Goal: Use online tool/utility: Use online tool/utility

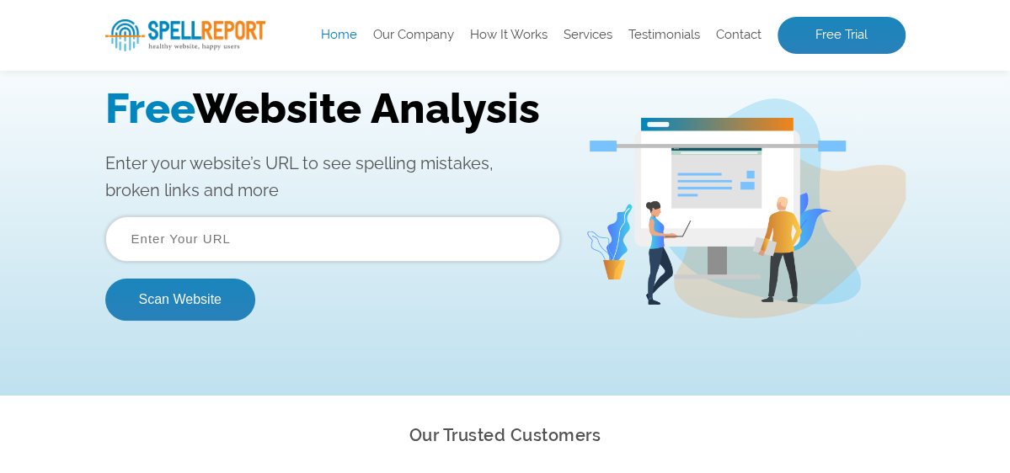
scroll to position [168, 0]
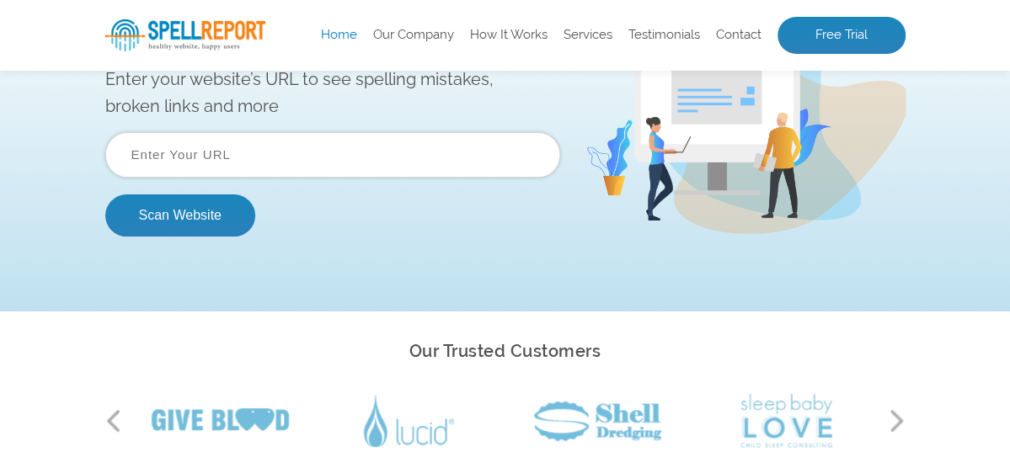
click at [205, 161] on input "text" at bounding box center [332, 154] width 455 height 45
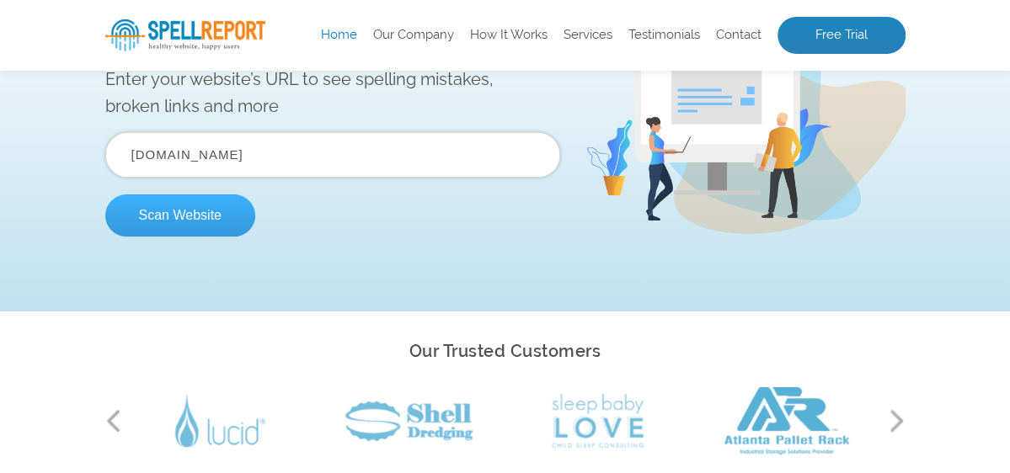
click at [176, 221] on button "Scan Website" at bounding box center [180, 216] width 150 height 42
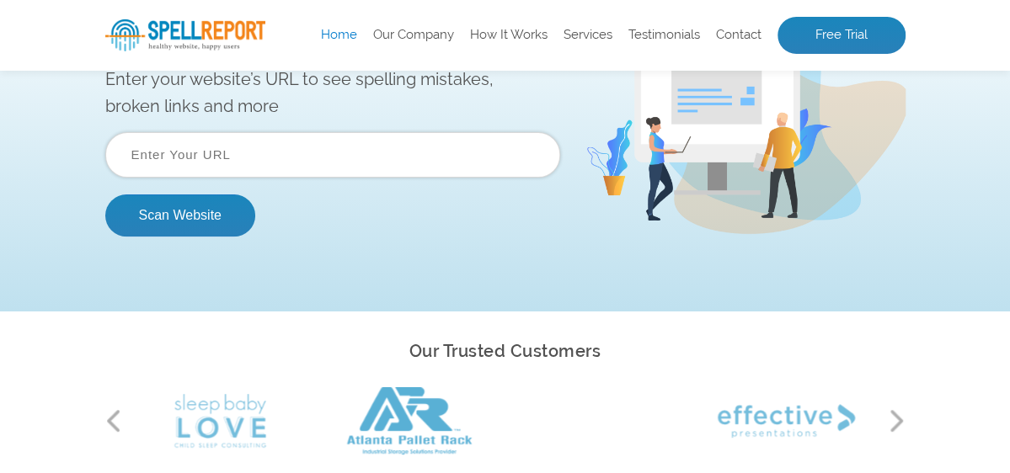
scroll to position [0, 0]
click at [249, 163] on input "text" at bounding box center [332, 154] width 455 height 45
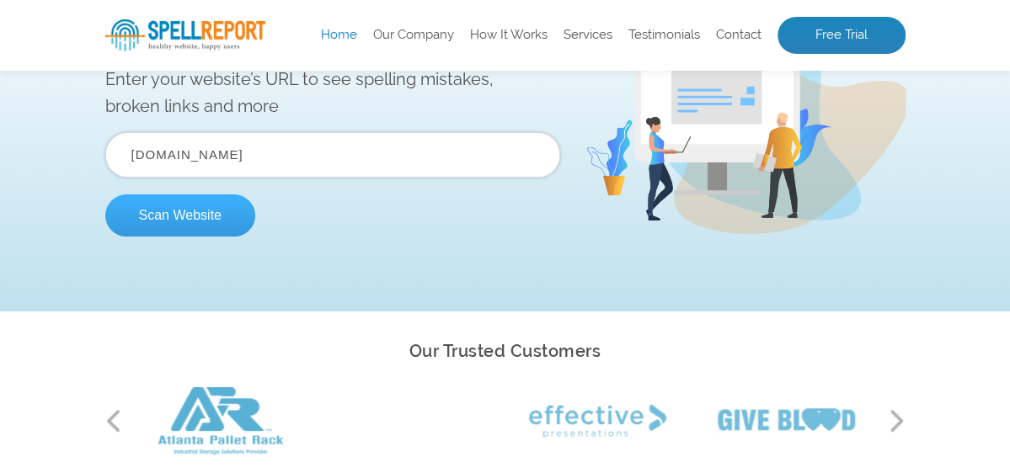
type input "www.siammetalwork.com"
click at [166, 229] on button "Scan Website" at bounding box center [180, 216] width 150 height 42
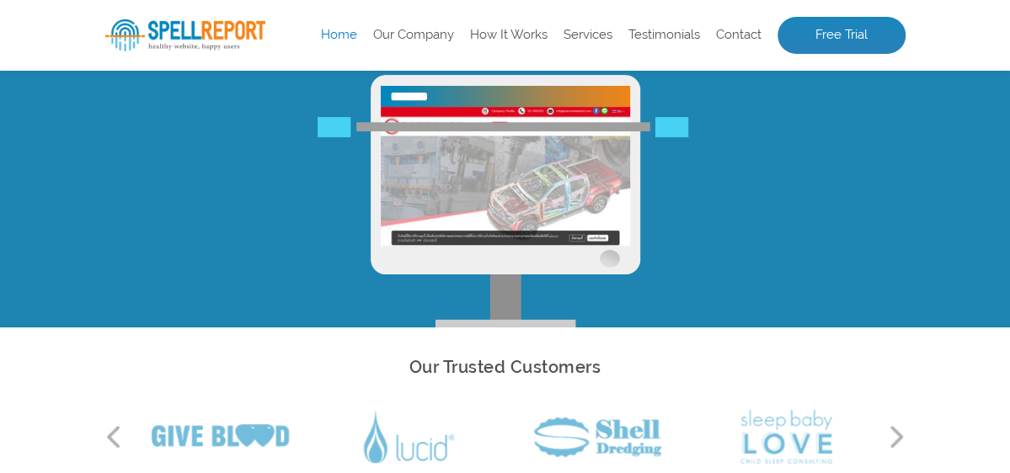
scroll to position [57, 0]
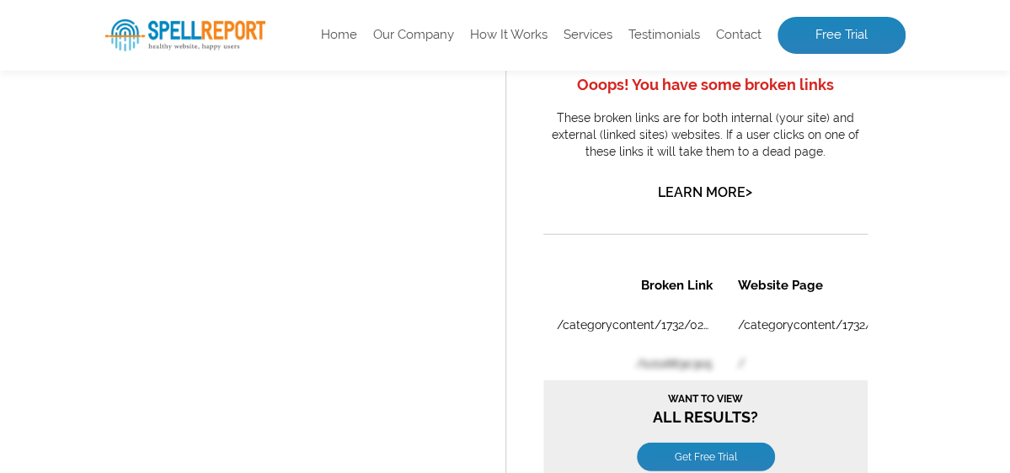
scroll to position [2021, 0]
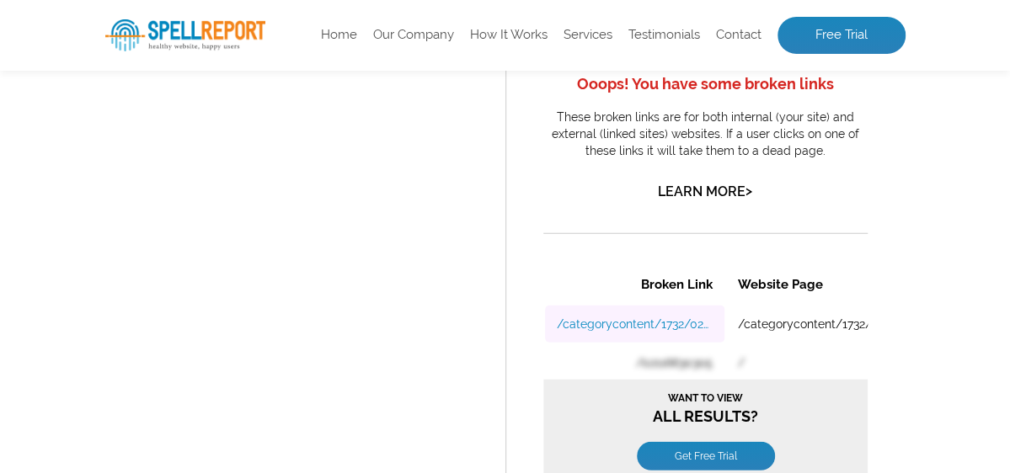
click at [653, 326] on link "/categorycontent/1732/02116630305" at bounding box center [634, 323] width 156 height 13
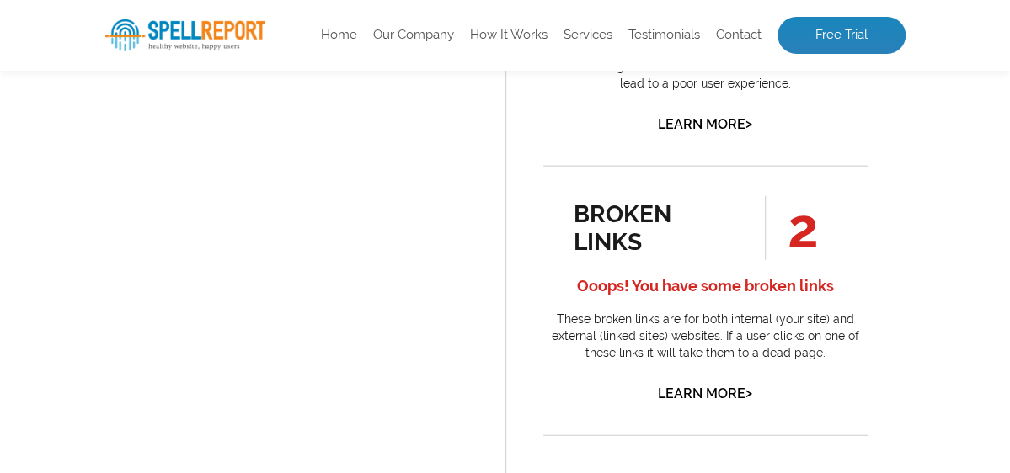
scroll to position [1853, 0]
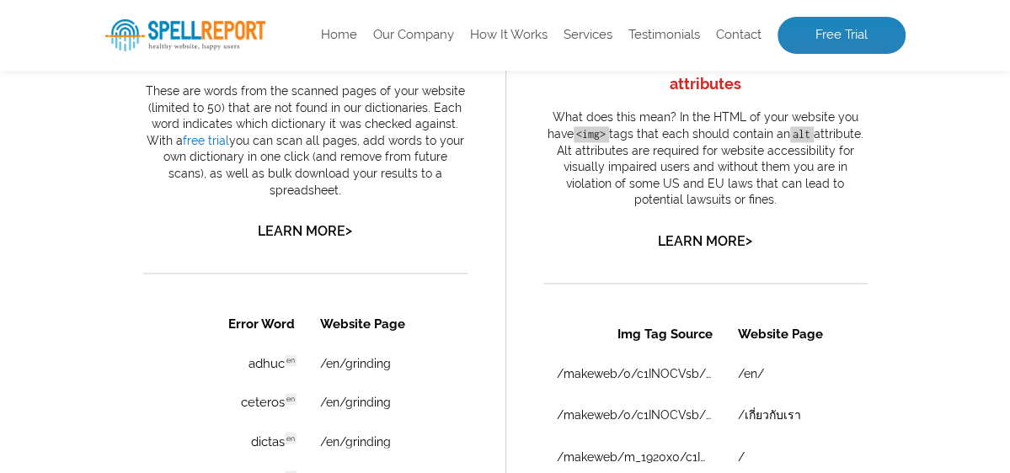
scroll to position [1095, 0]
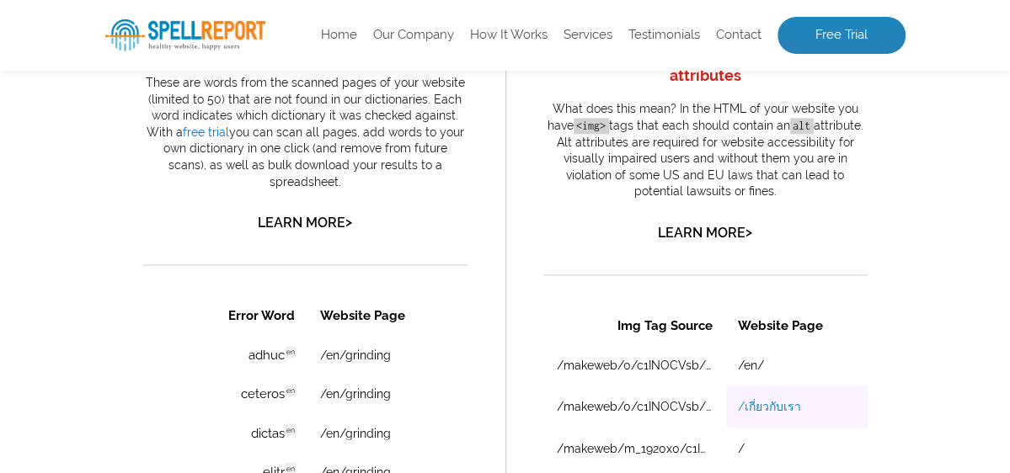
click at [762, 400] on link "/เกี่ยวกับเรา" at bounding box center [768, 406] width 63 height 19
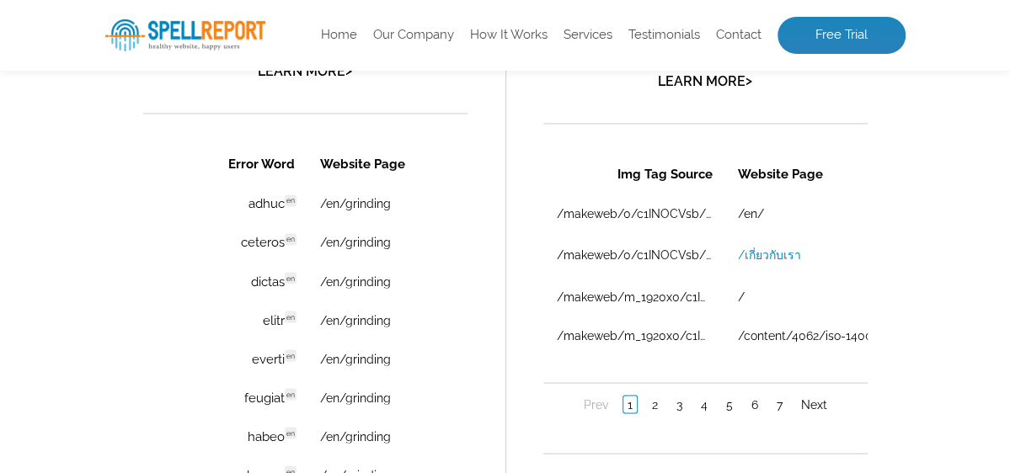
scroll to position [1263, 0]
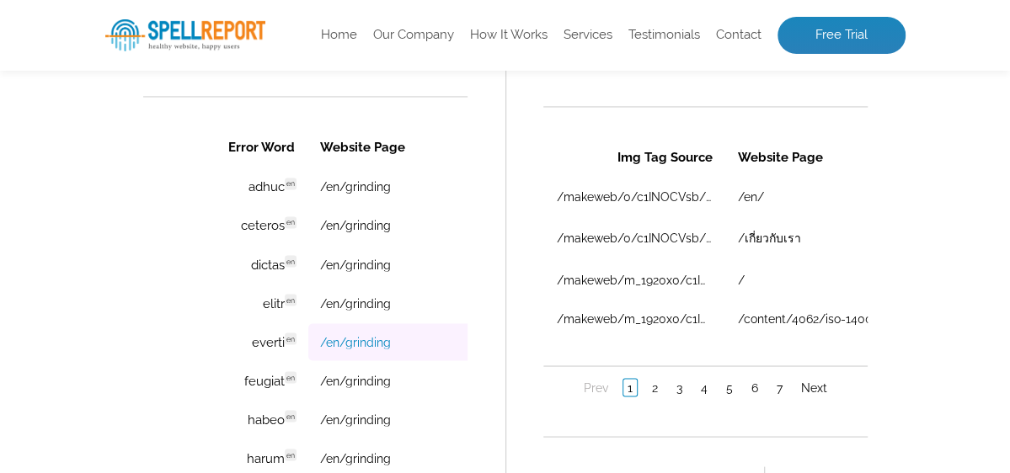
click at [388, 348] on link "/en/grinding" at bounding box center [354, 340] width 71 height 13
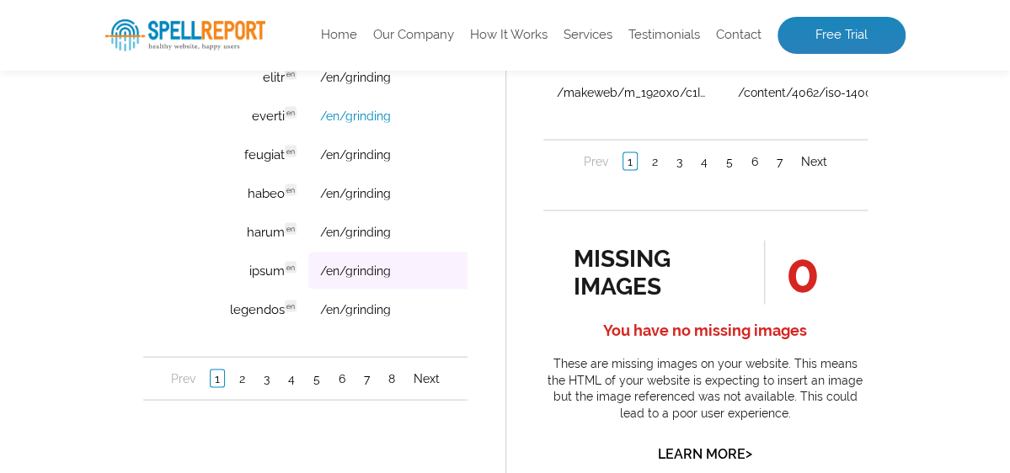
scroll to position [1516, 0]
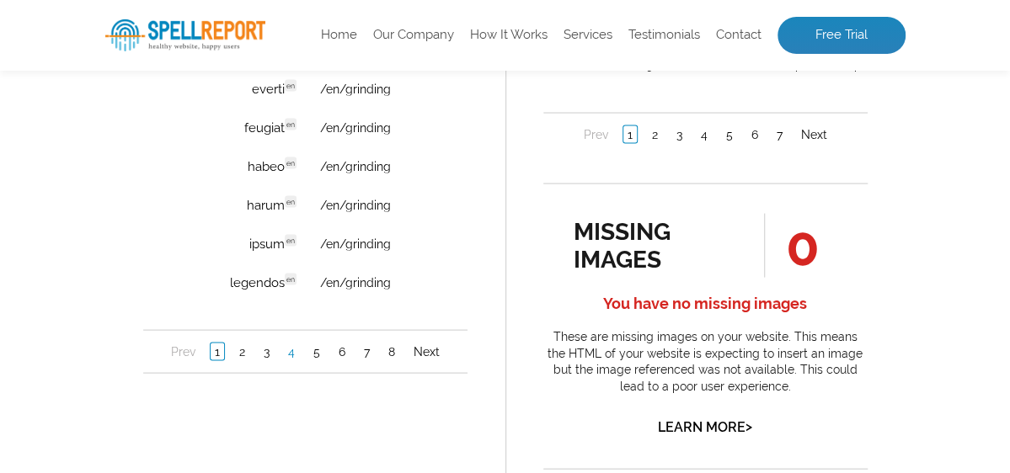
click at [298, 359] on link "4" at bounding box center [290, 352] width 15 height 17
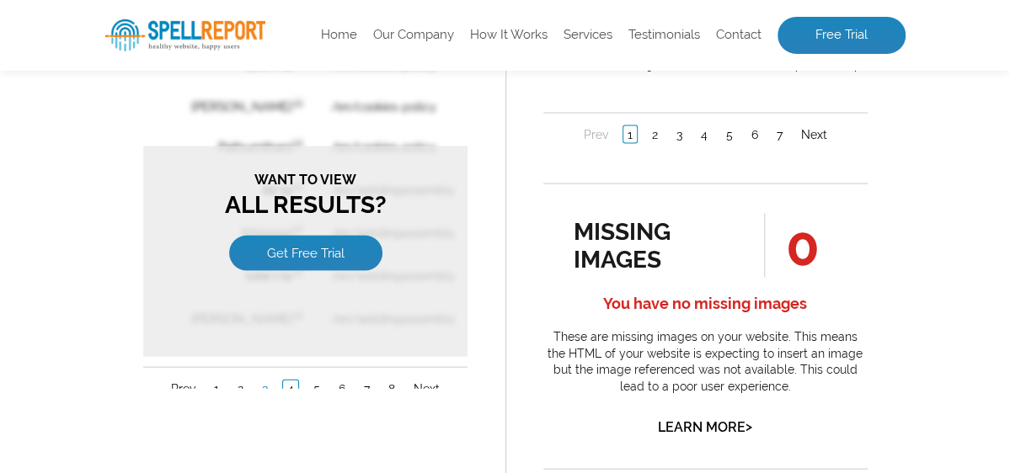
click at [271, 381] on link "3" at bounding box center [264, 389] width 14 height 17
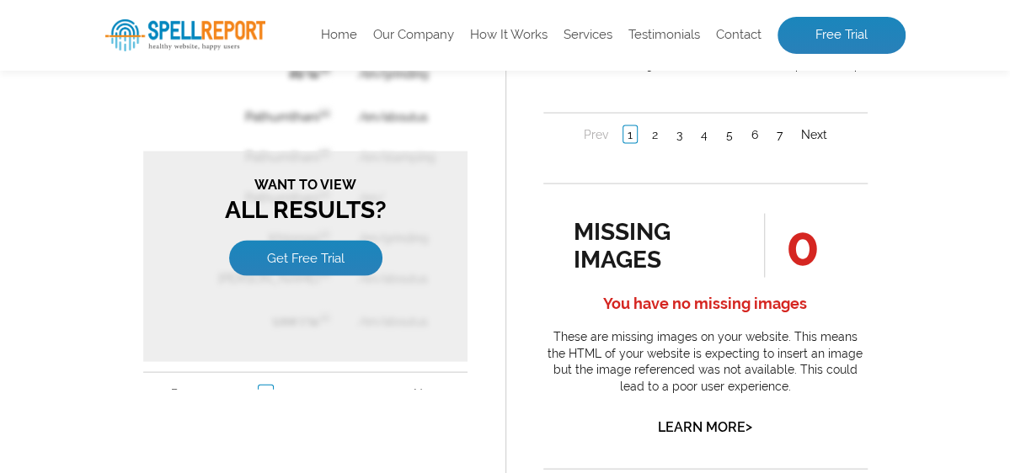
click at [247, 386] on link "2" at bounding box center [239, 394] width 14 height 17
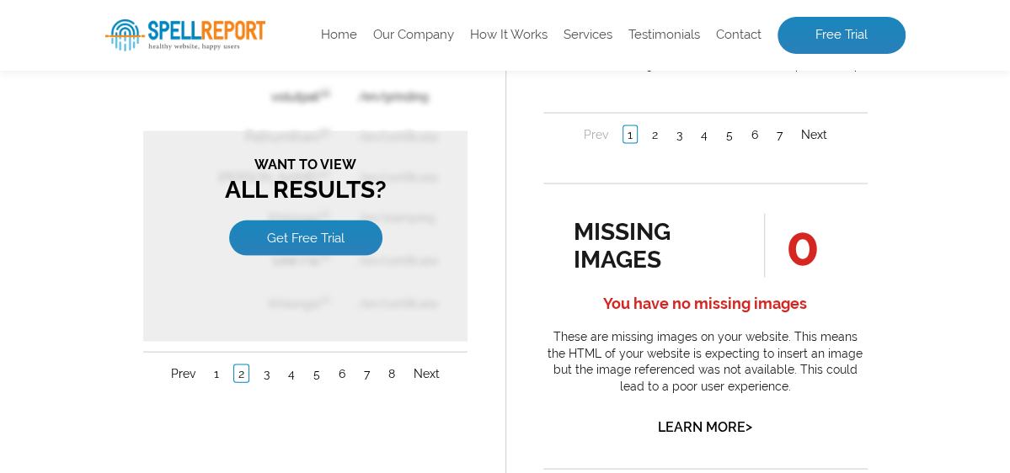
scroll to position [0, 0]
click at [222, 365] on link "1" at bounding box center [215, 373] width 13 height 17
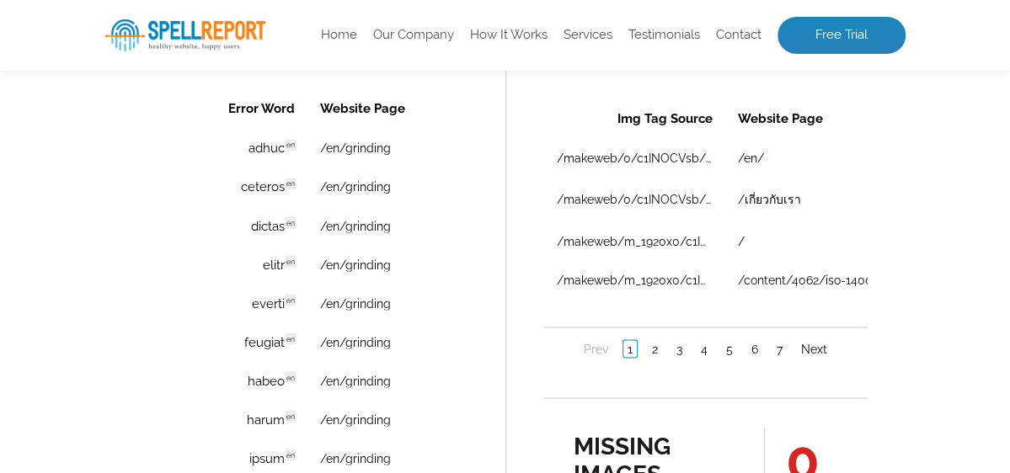
scroll to position [1095, 0]
